Goal: Task Accomplishment & Management: Use online tool/utility

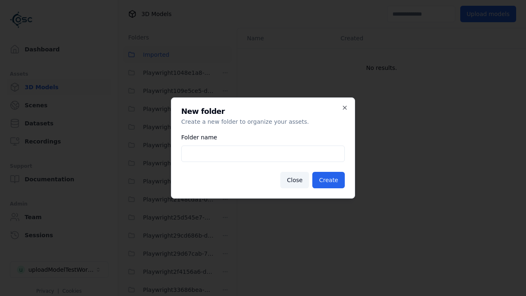
scroll to position [1375, 0]
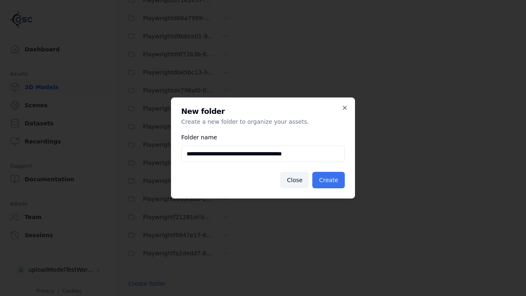
type input "**********"
click at [330, 180] on button "Create" at bounding box center [328, 180] width 32 height 16
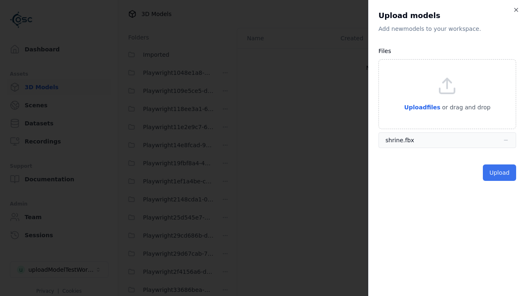
click at [500, 172] on button "Upload" at bounding box center [499, 172] width 33 height 16
